Goal: Task Accomplishment & Management: Use online tool/utility

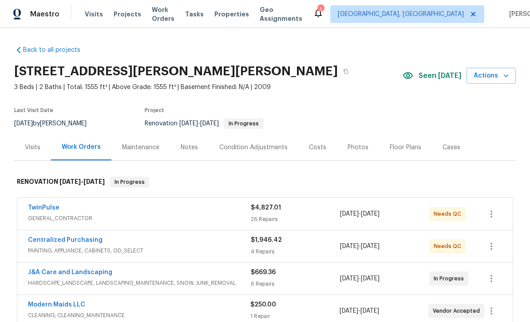
scroll to position [1, 0]
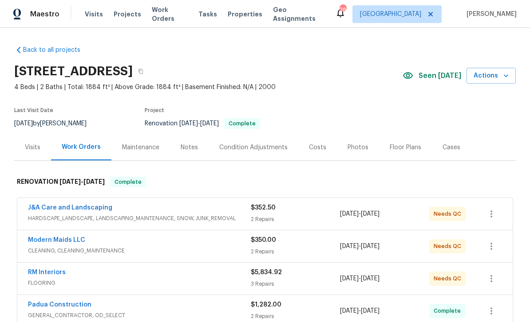
scroll to position [0, 0]
click at [440, 215] on span "Needs QC" at bounding box center [448, 213] width 31 height 9
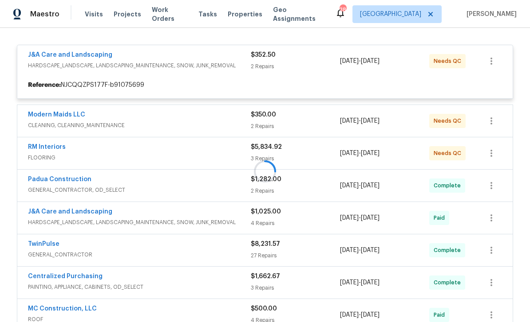
scroll to position [134, 0]
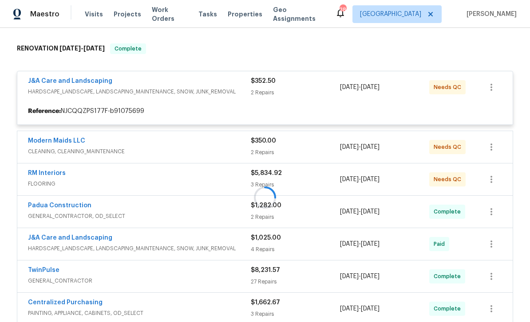
click at [304, 80] on div at bounding box center [264, 198] width 501 height 326
click at [75, 86] on div at bounding box center [264, 198] width 501 height 326
click at [74, 79] on div at bounding box center [264, 198] width 501 height 326
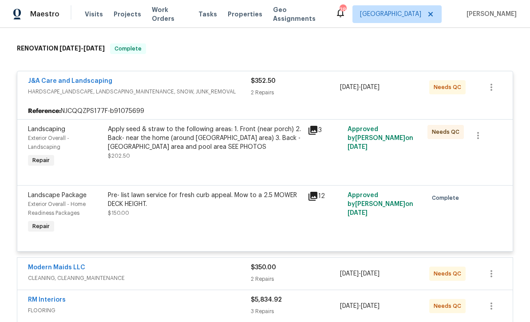
click at [183, 141] on div "Apply seed & straw to the following areas: 1. Front (near porch) 2. Back- near …" at bounding box center [205, 138] width 194 height 27
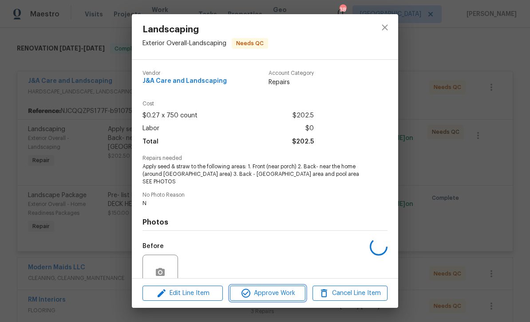
click at [275, 290] on span "Approve Work" at bounding box center [267, 293] width 70 height 11
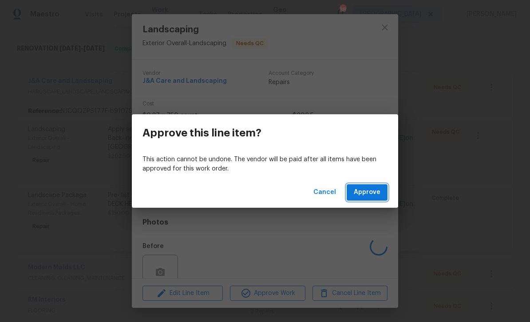
click at [370, 191] on span "Approve" at bounding box center [366, 192] width 27 height 11
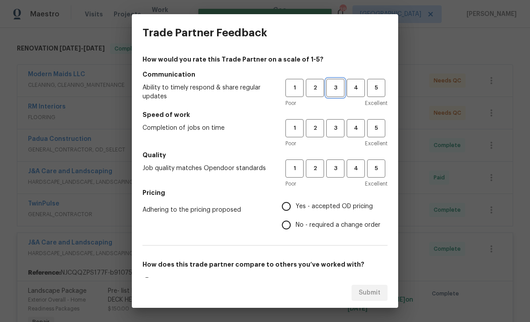
click at [336, 88] on span "3" at bounding box center [335, 88] width 16 height 10
click at [336, 124] on span "3" at bounding box center [335, 128] width 16 height 10
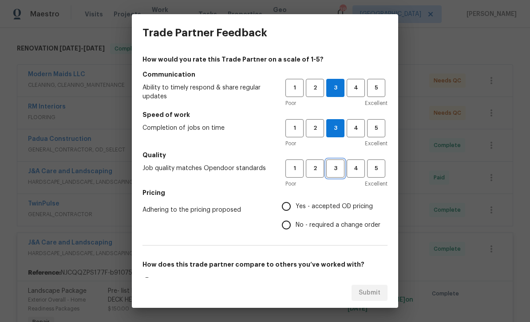
click at [336, 170] on span "3" at bounding box center [335, 169] width 16 height 10
click at [289, 203] on input "Yes - accepted OD pricing" at bounding box center [286, 206] width 19 height 19
radio input "true"
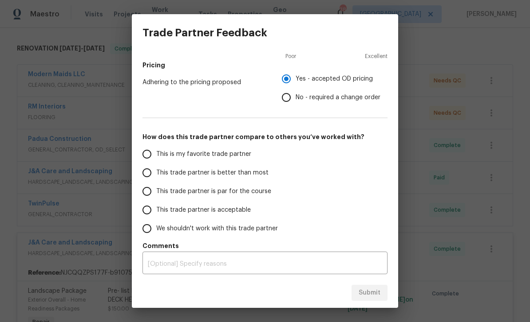
scroll to position [128, 0]
click at [196, 208] on span "This trade partner is acceptable" at bounding box center [203, 210] width 94 height 9
click at [156, 208] on input "This trade partner is acceptable" at bounding box center [146, 210] width 19 height 19
radio input "true"
click at [367, 295] on span "Submit" at bounding box center [369, 293] width 22 height 11
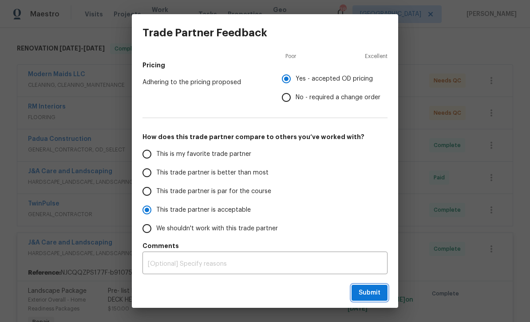
radio input "false"
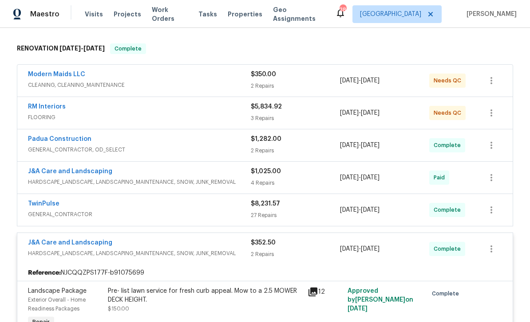
click at [185, 108] on div "RM Interiors" at bounding box center [139, 107] width 223 height 11
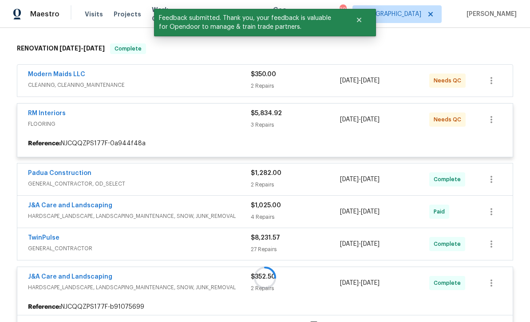
click at [57, 114] on div at bounding box center [264, 278] width 501 height 487
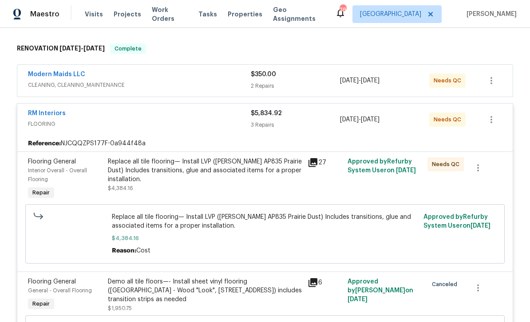
click at [222, 173] on div "Replace all tile flooring— Install LVP ([PERSON_NAME] AP835 Prairie Dust) Inclu…" at bounding box center [205, 170] width 194 height 27
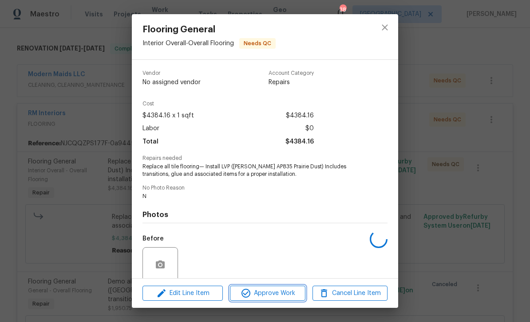
click at [276, 297] on span "Approve Work" at bounding box center [267, 293] width 70 height 11
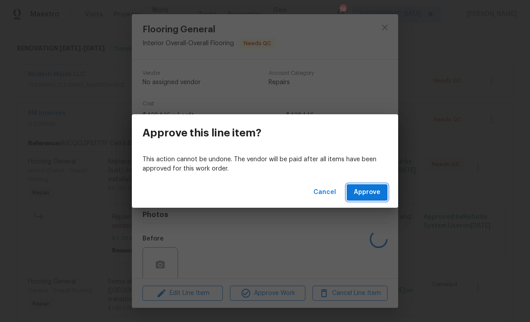
click at [372, 194] on span "Approve" at bounding box center [366, 192] width 27 height 11
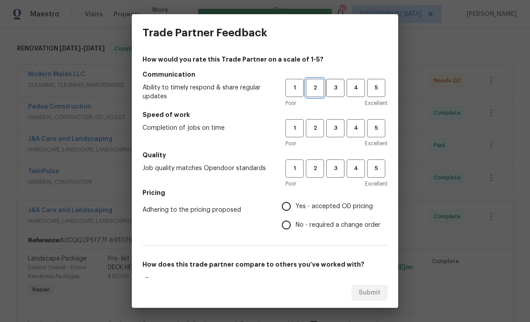
click at [322, 86] on span "2" at bounding box center [314, 88] width 16 height 10
click at [333, 91] on span "3" at bounding box center [335, 88] width 16 height 10
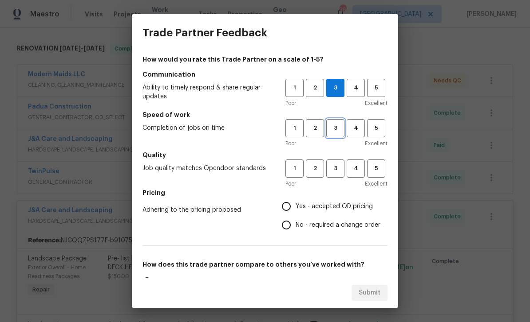
click at [337, 127] on span "3" at bounding box center [335, 128] width 16 height 10
click at [315, 173] on span "2" at bounding box center [314, 169] width 16 height 10
click at [293, 208] on input "Yes - accepted OD pricing" at bounding box center [286, 206] width 19 height 19
radio input "true"
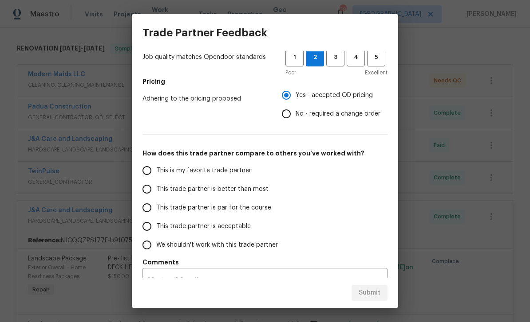
scroll to position [110, 0]
click at [202, 228] on span "This trade partner is acceptable" at bounding box center [203, 227] width 94 height 9
click at [156, 228] on input "This trade partner is acceptable" at bounding box center [146, 227] width 19 height 19
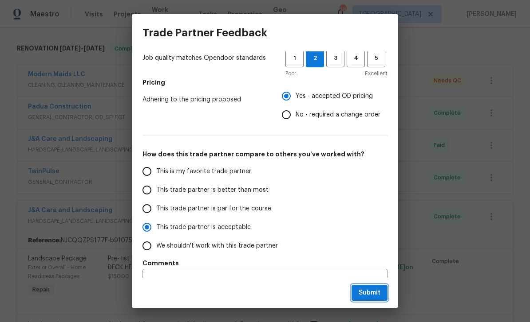
click at [372, 297] on span "Submit" at bounding box center [369, 293] width 22 height 11
radio input "true"
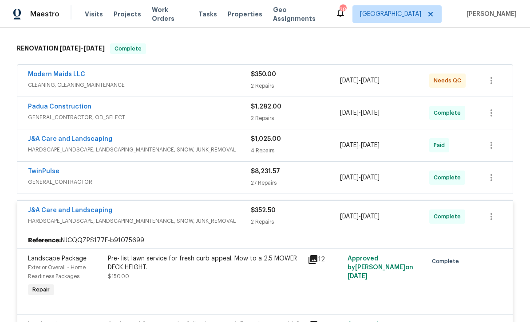
radio input "false"
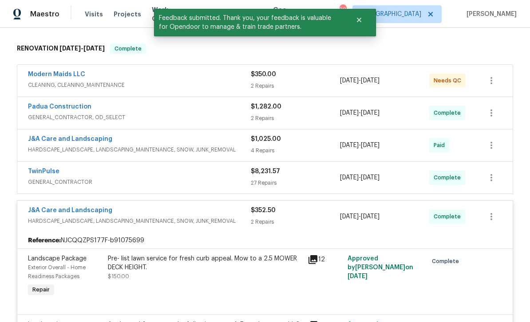
click at [59, 76] on link "Modern Maids LLC" at bounding box center [56, 74] width 57 height 6
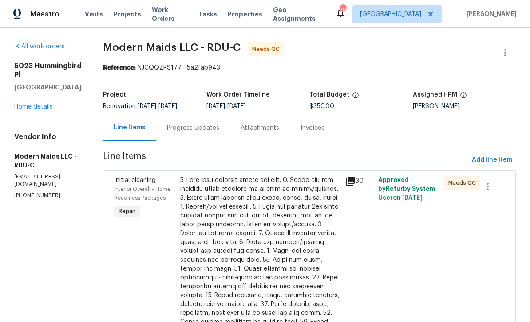
click at [292, 244] on div at bounding box center [260, 291] width 160 height 231
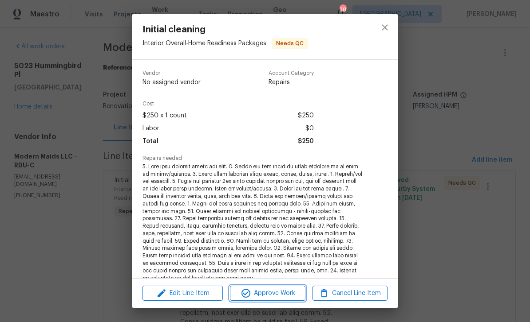
click at [278, 291] on span "Approve Work" at bounding box center [267, 293] width 70 height 11
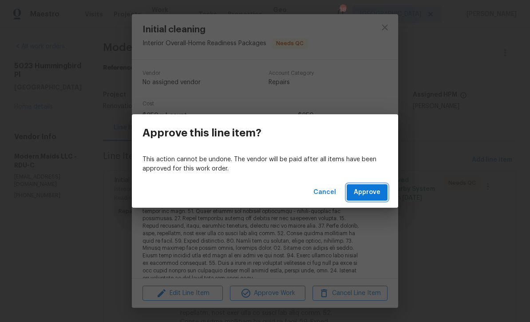
click at [364, 196] on span "Approve" at bounding box center [366, 192] width 27 height 11
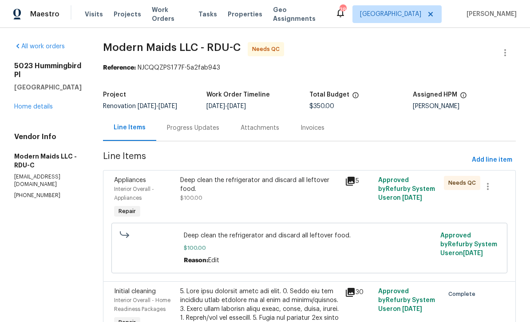
click at [269, 184] on div "Deep clean the refrigerator and discard all leftover food." at bounding box center [260, 185] width 160 height 18
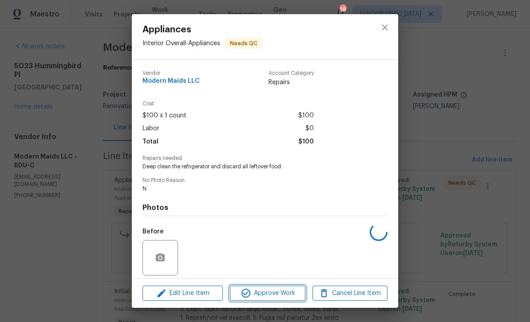
click at [275, 290] on span "Approve Work" at bounding box center [267, 293] width 70 height 11
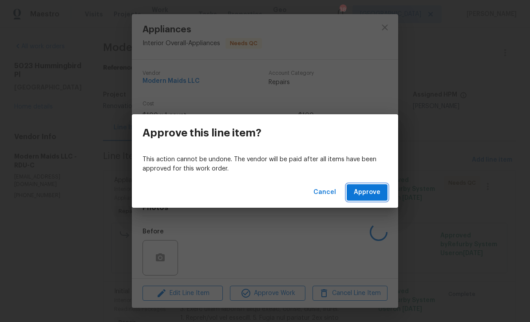
click at [361, 194] on span "Approve" at bounding box center [366, 192] width 27 height 11
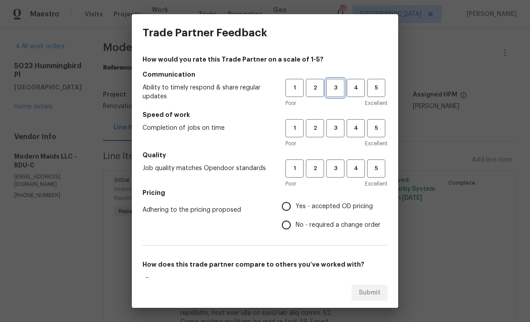
click at [340, 82] on button "3" at bounding box center [335, 88] width 18 height 18
click at [337, 122] on button "3" at bounding box center [335, 128] width 18 height 18
click at [337, 161] on button "3" at bounding box center [335, 169] width 18 height 18
click at [288, 200] on input "Yes - accepted OD pricing" at bounding box center [286, 206] width 19 height 19
radio input "true"
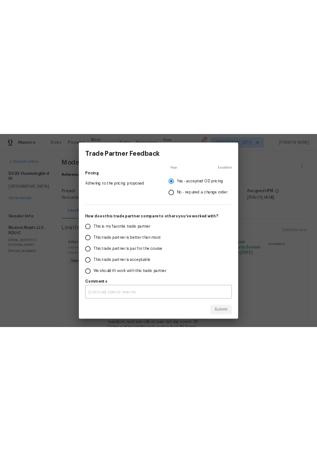
scroll to position [128, 0]
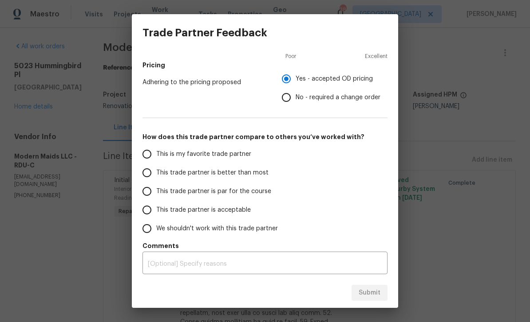
click at [177, 207] on span "This trade partner is acceptable" at bounding box center [203, 210] width 94 height 9
click at [156, 207] on input "This trade partner is acceptable" at bounding box center [146, 210] width 19 height 19
click at [376, 291] on span "Submit" at bounding box center [369, 293] width 22 height 11
radio input "true"
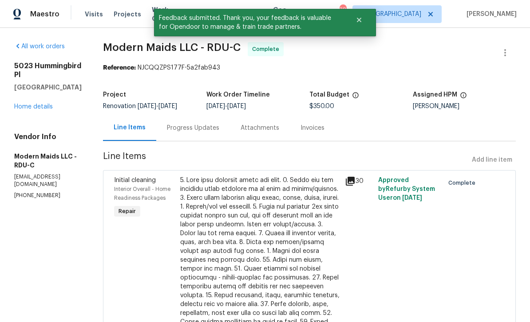
click at [51, 104] on link "Home details" at bounding box center [33, 107] width 39 height 6
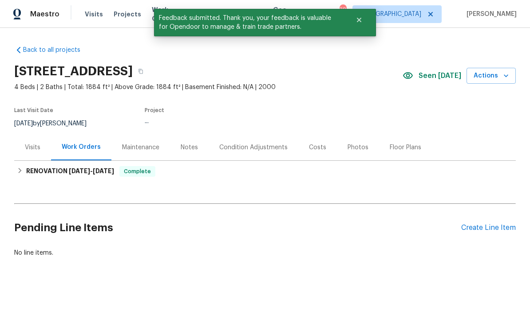
click at [354, 155] on div "Photos" at bounding box center [358, 147] width 42 height 26
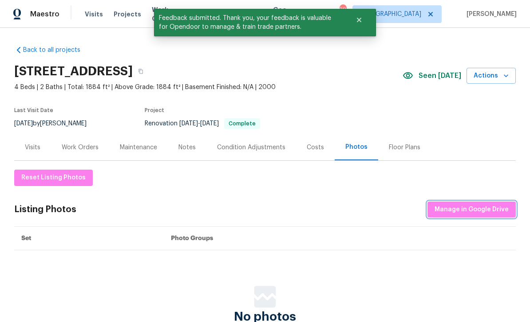
click at [456, 211] on span "Manage in Google Drive" at bounding box center [471, 209] width 74 height 11
